Goal: Obtain resource: Obtain resource

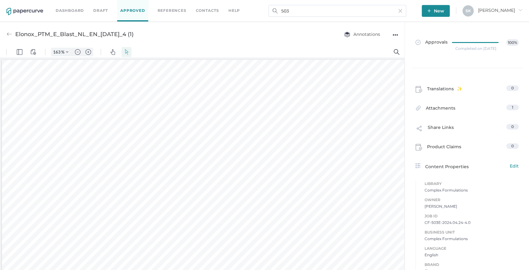
scroll to position [678, 0]
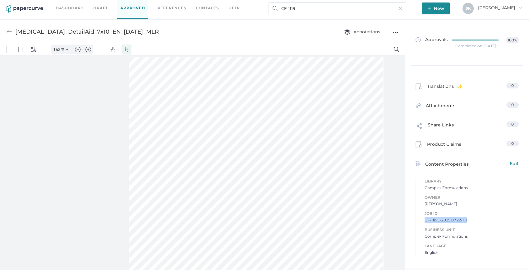
scroll to position [1623, 2]
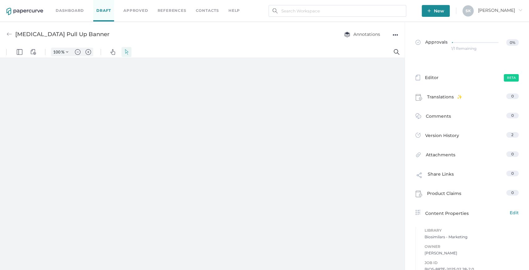
type input "163"
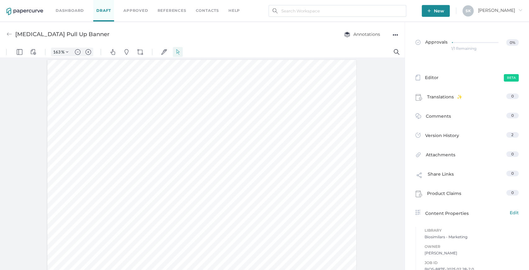
scroll to position [0, 0]
click at [344, 12] on input "1127" at bounding box center [338, 11] width 138 height 12
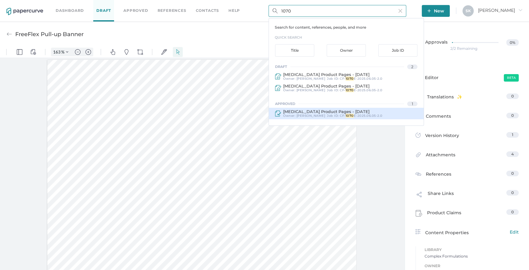
type input "1070"
click at [332, 115] on div "Job ID : CF- 1070 E-2025.06.05-2.0" at bounding box center [355, 116] width 56 height 4
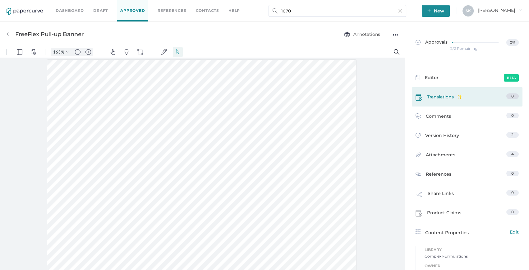
type input "Iodixanol Product Pages - June 5, 2025"
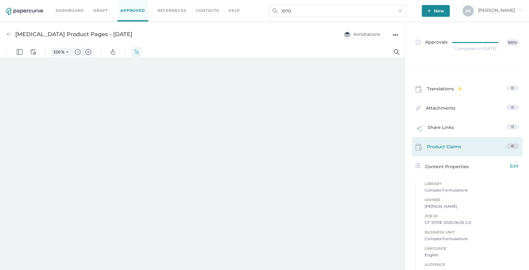
type input "163"
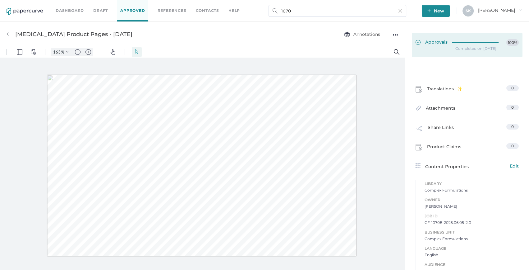
click at [440, 48] on link "Approvals 100%" at bounding box center [467, 45] width 111 height 24
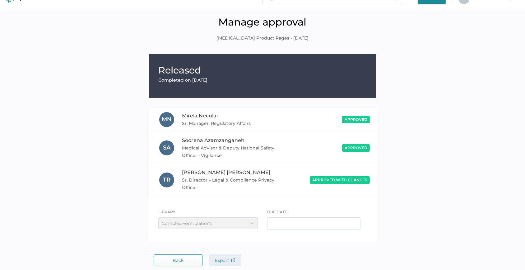
scroll to position [18, 0]
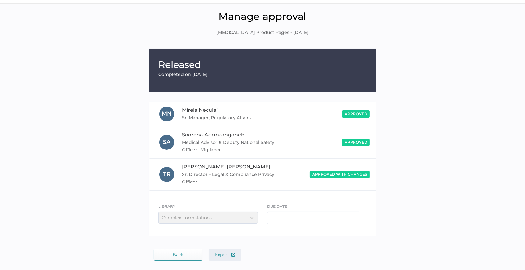
click at [232, 251] on button "Export" at bounding box center [225, 254] width 33 height 12
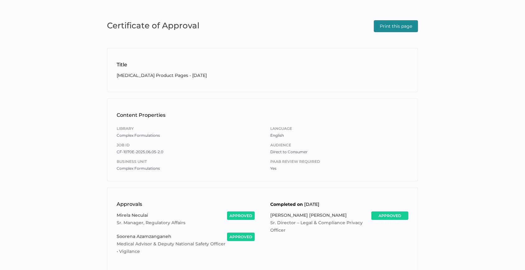
click at [383, 29] on span "Print this page" at bounding box center [396, 26] width 32 height 11
